Goal: Task Accomplishment & Management: Complete application form

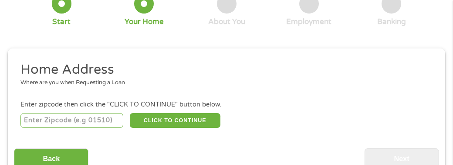
scroll to position [106, 0]
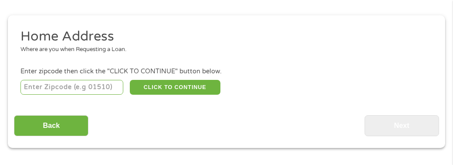
click at [82, 86] on input "number" at bounding box center [71, 87] width 103 height 15
type input "85032"
select select "[US_STATE]"
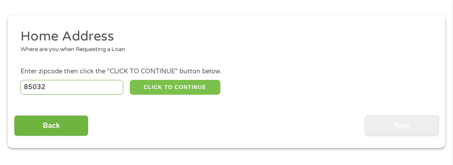
click at [186, 85] on button "CLICK TO CONTINUE" at bounding box center [175, 87] width 91 height 15
type input "85032"
type input "Phoenix"
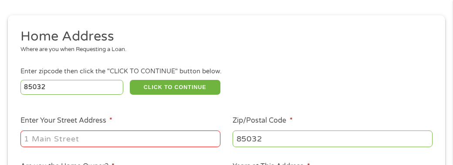
click at [181, 136] on input "Enter Your Street Address *" at bounding box center [120, 138] width 200 height 17
type input "[STREET_ADDRESS][PERSON_NAME]"
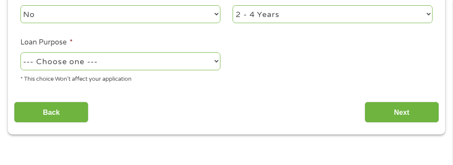
scroll to position [280, 0]
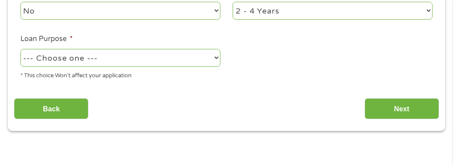
click at [207, 56] on select "--- Choose one --- Pay Bills Debt Consolidation Home Improvement Major Purchase…" at bounding box center [120, 58] width 200 height 18
select select "other"
click at [20, 49] on select "--- Choose one --- Pay Bills Debt Consolidation Home Improvement Major Purchase…" at bounding box center [120, 58] width 200 height 18
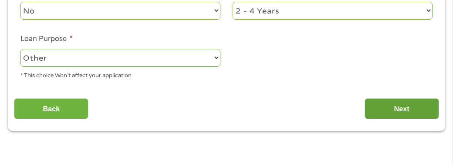
click at [401, 107] on input "Next" at bounding box center [402, 108] width 74 height 21
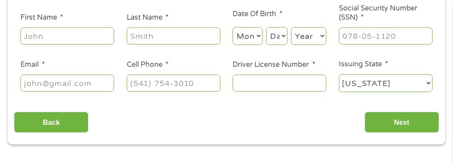
scroll to position [164, 0]
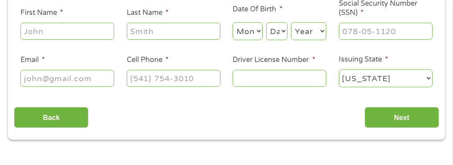
click at [74, 40] on div at bounding box center [67, 31] width 94 height 20
click at [79, 28] on input "First Name *" at bounding box center [67, 31] width 94 height 17
type input "[PERSON_NAME]"
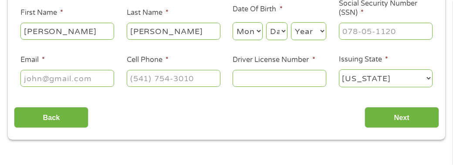
type input "[EMAIL_ADDRESS][DOMAIN_NAME]"
type input "[PHONE_NUMBER]"
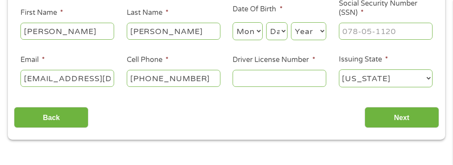
click at [254, 24] on select "Month 1 2 3 4 5 6 7 8 9 10 11 12" at bounding box center [248, 31] width 30 height 18
select select "4"
click at [233, 22] on select "Month 1 2 3 4 5 6 7 8 9 10 11 12" at bounding box center [248, 31] width 30 height 18
click at [283, 35] on select "Day 1 2 3 4 5 6 7 8 9 10 11 12 13 14 15 16 17 18 19 20 21 22 23 24 25 26 27 28 …" at bounding box center [276, 31] width 21 height 18
select select "9"
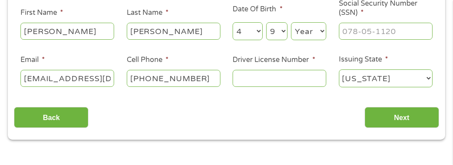
click at [266, 22] on select "Day 1 2 3 4 5 6 7 8 9 10 11 12 13 14 15 16 17 18 19 20 21 22 23 24 25 26 27 28 …" at bounding box center [276, 31] width 21 height 18
click at [302, 26] on select "Year [DATE] 2006 2005 2004 2003 2002 2001 2000 1999 1998 1997 1996 1995 1994 19…" at bounding box center [308, 31] width 35 height 18
select select "1979"
click at [291, 22] on select "Year [DATE] 2006 2005 2004 2003 2002 2001 2000 1999 1998 1997 1996 1995 1994 19…" at bounding box center [308, 31] width 35 height 18
click at [383, 30] on input "___-__-____" at bounding box center [386, 31] width 94 height 17
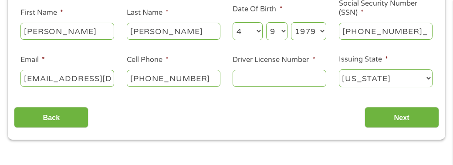
type input "195-60-8083"
click at [309, 84] on input "Driver License Number *" at bounding box center [280, 78] width 94 height 17
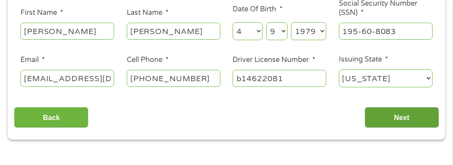
type input "b14622081"
click at [410, 113] on input "Next" at bounding box center [402, 117] width 74 height 21
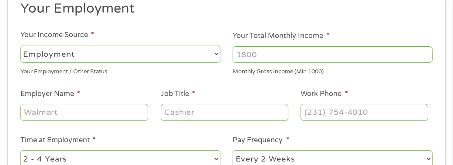
scroll to position [135, 0]
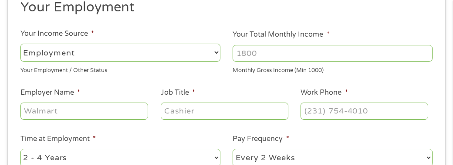
click at [209, 49] on select "--- Choose one --- Employment [DEMOGRAPHIC_DATA] Benefits" at bounding box center [120, 53] width 200 height 18
select select "benefits"
click at [20, 44] on select "--- Choose one --- Employment [DEMOGRAPHIC_DATA] Benefits" at bounding box center [120, 53] width 200 height 18
type input "Other"
type input "[PHONE_NUMBER]"
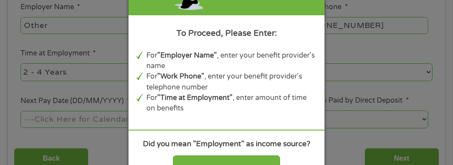
scroll to position [222, 0]
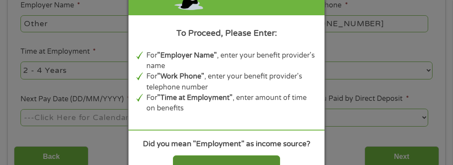
select select "fullTime"
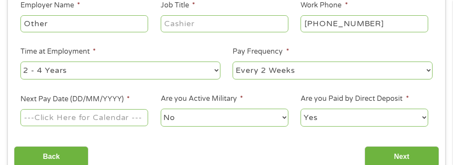
click at [430, 69] on select "--- Choose one --- Every 2 Weeks Every Week Monthly Semi-Monthly" at bounding box center [333, 70] width 200 height 18
select select "monthly"
click at [233, 61] on select "--- Choose one --- Every 2 Weeks Every Week Monthly Semi-Monthly" at bounding box center [333, 70] width 200 height 18
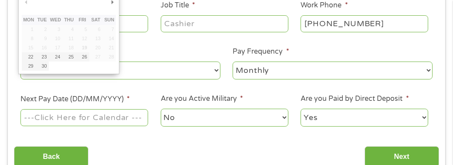
click at [130, 120] on input "Next Pay Date (DD/MM/YYYY) *" at bounding box center [84, 117] width 128 height 17
type input "[DATE]"
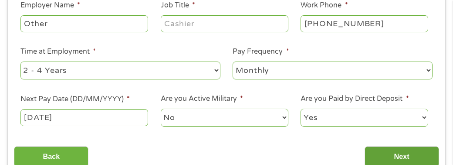
click at [414, 152] on input "Next" at bounding box center [402, 156] width 74 height 21
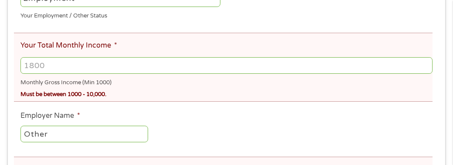
click at [59, 71] on input "Your Total Monthly Income *" at bounding box center [226, 65] width 412 height 17
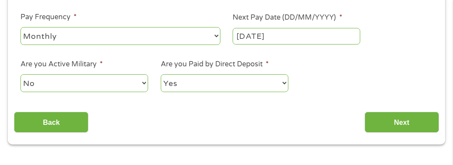
scroll to position [484, 0]
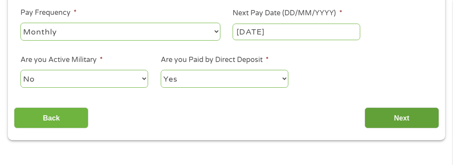
type input "1400"
click at [385, 114] on input "Next" at bounding box center [402, 117] width 74 height 21
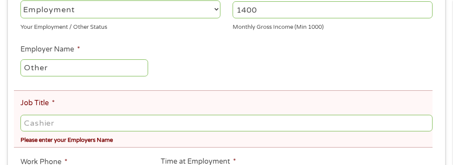
scroll to position [208, 0]
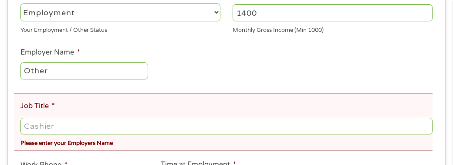
click at [146, 121] on input "Job Title *" at bounding box center [226, 126] width 412 height 17
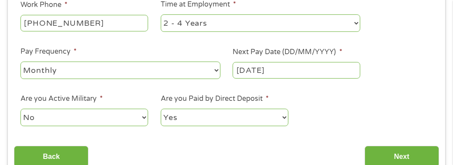
scroll to position [382, 0]
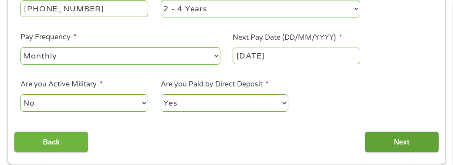
type input "ss"
click at [420, 134] on input "Next" at bounding box center [402, 141] width 74 height 21
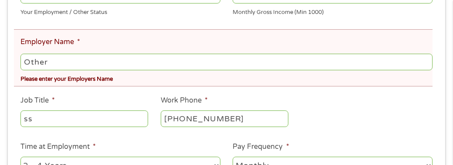
scroll to position [237, 0]
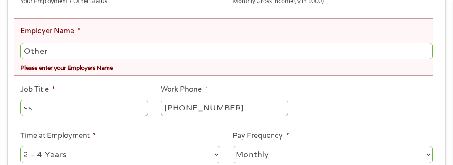
click at [57, 54] on input "Other" at bounding box center [226, 51] width 412 height 17
type input "O"
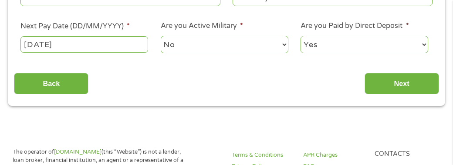
scroll to position [396, 0]
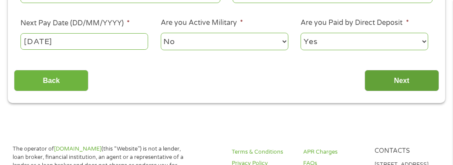
type input "ss"
click at [411, 72] on input "Next" at bounding box center [402, 80] width 74 height 21
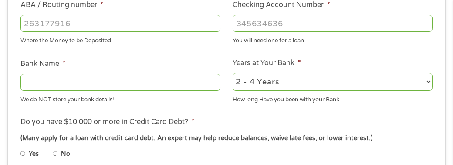
scroll to position [295, 0]
click at [108, 78] on input "Bank Name *" at bounding box center [120, 81] width 200 height 17
type input "evolve"
click at [62, 20] on input "ABA / Routing number *" at bounding box center [120, 22] width 200 height 17
